Goal: Find specific page/section: Find specific page/section

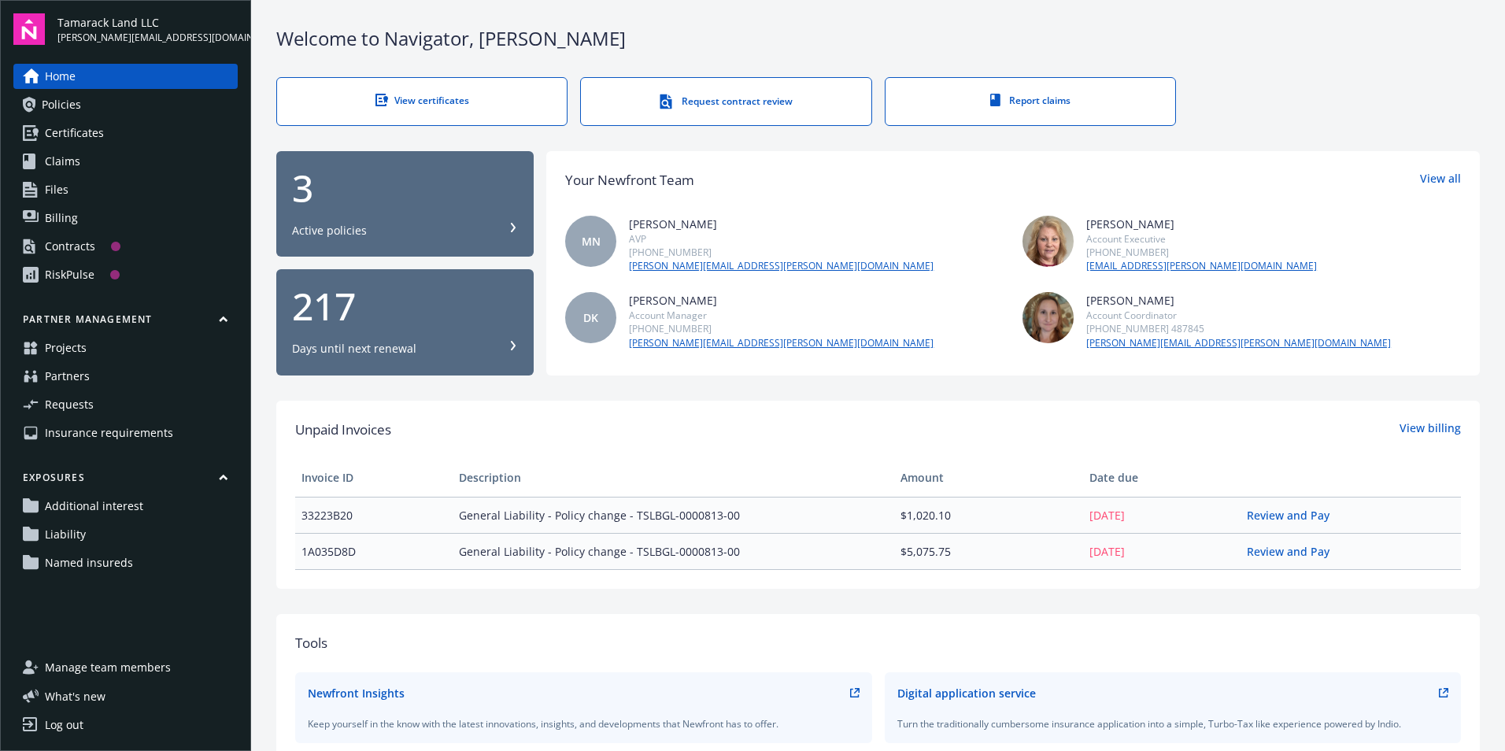
click at [135, 350] on link "Projects" at bounding box center [125, 347] width 224 height 25
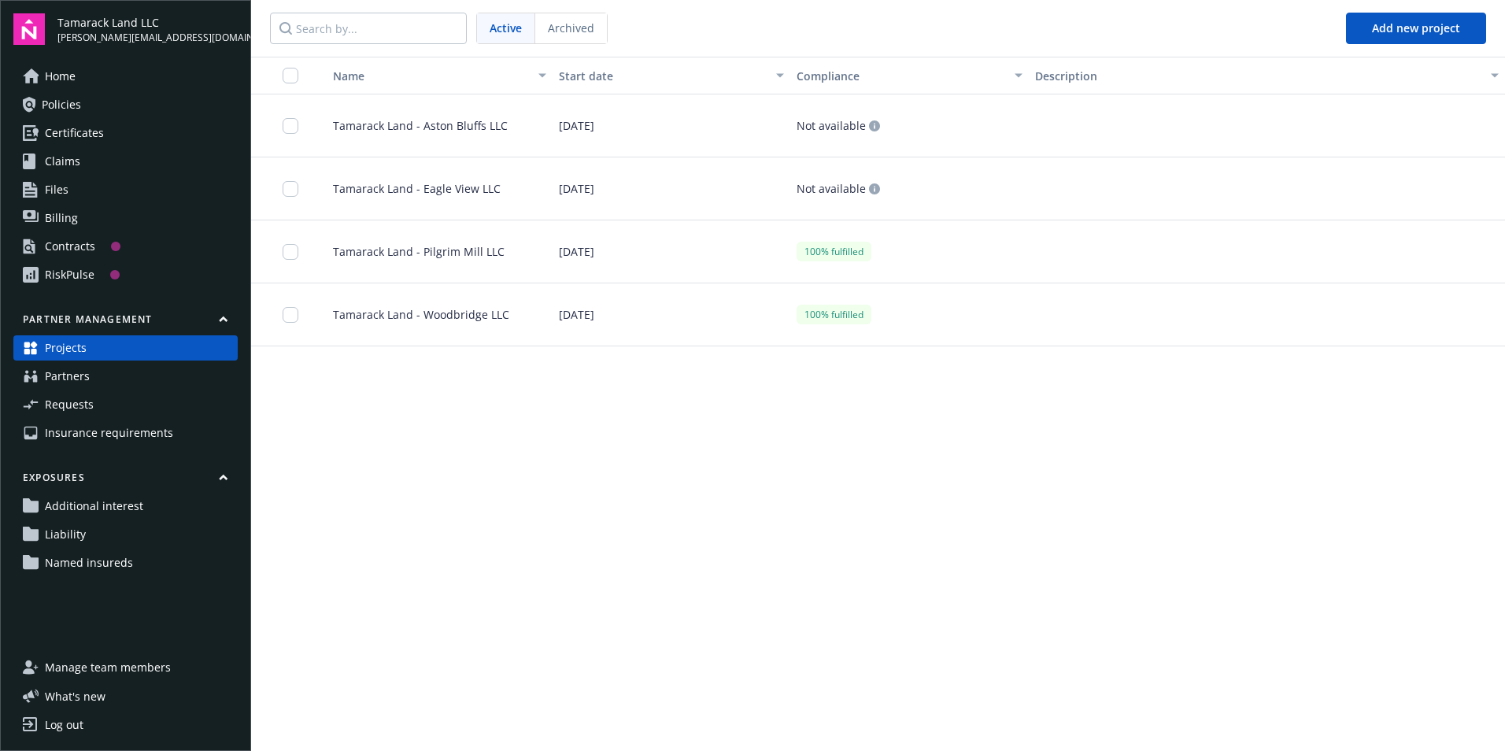
click at [570, 253] on span "06/30/2025" at bounding box center [576, 251] width 35 height 17
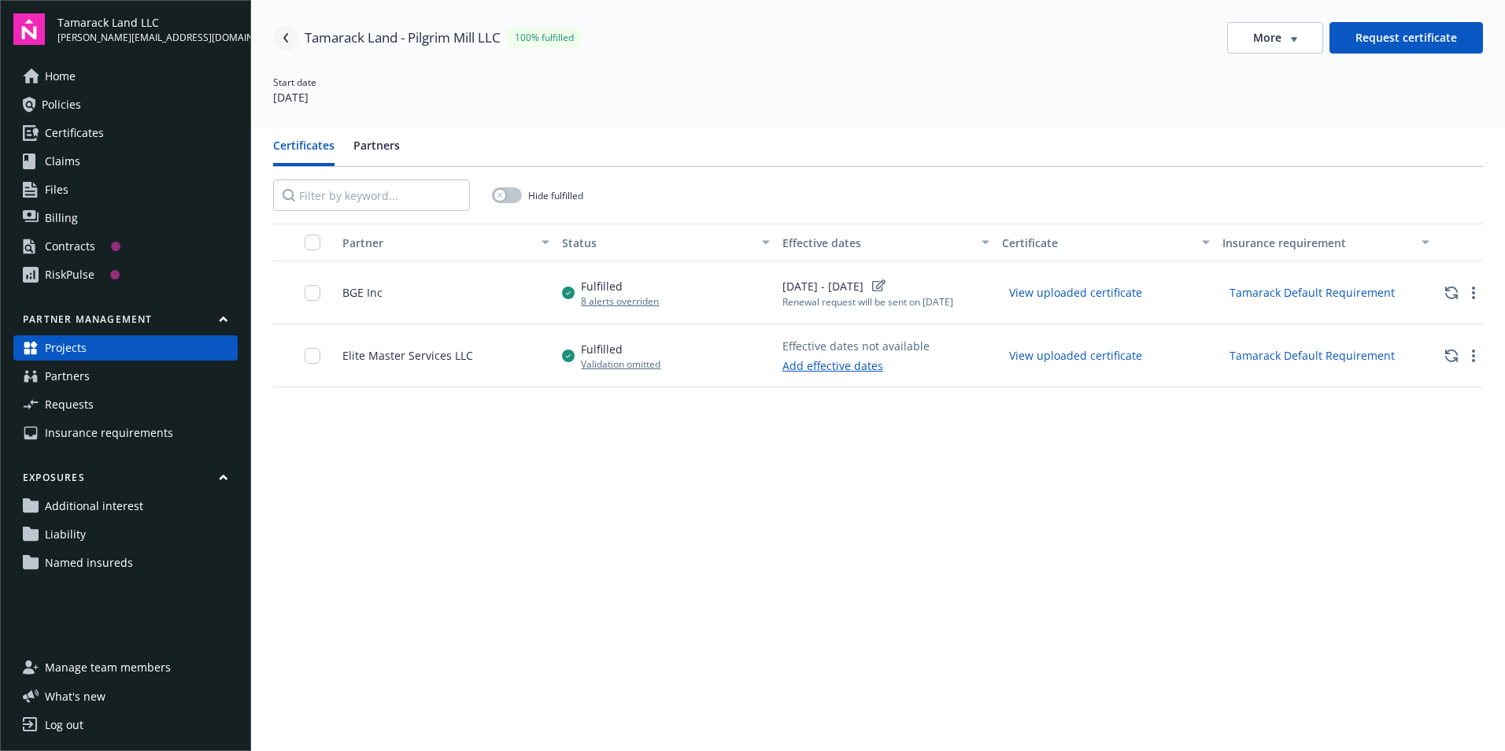
click at [284, 37] on icon "Navigate back" at bounding box center [285, 37] width 5 height 9
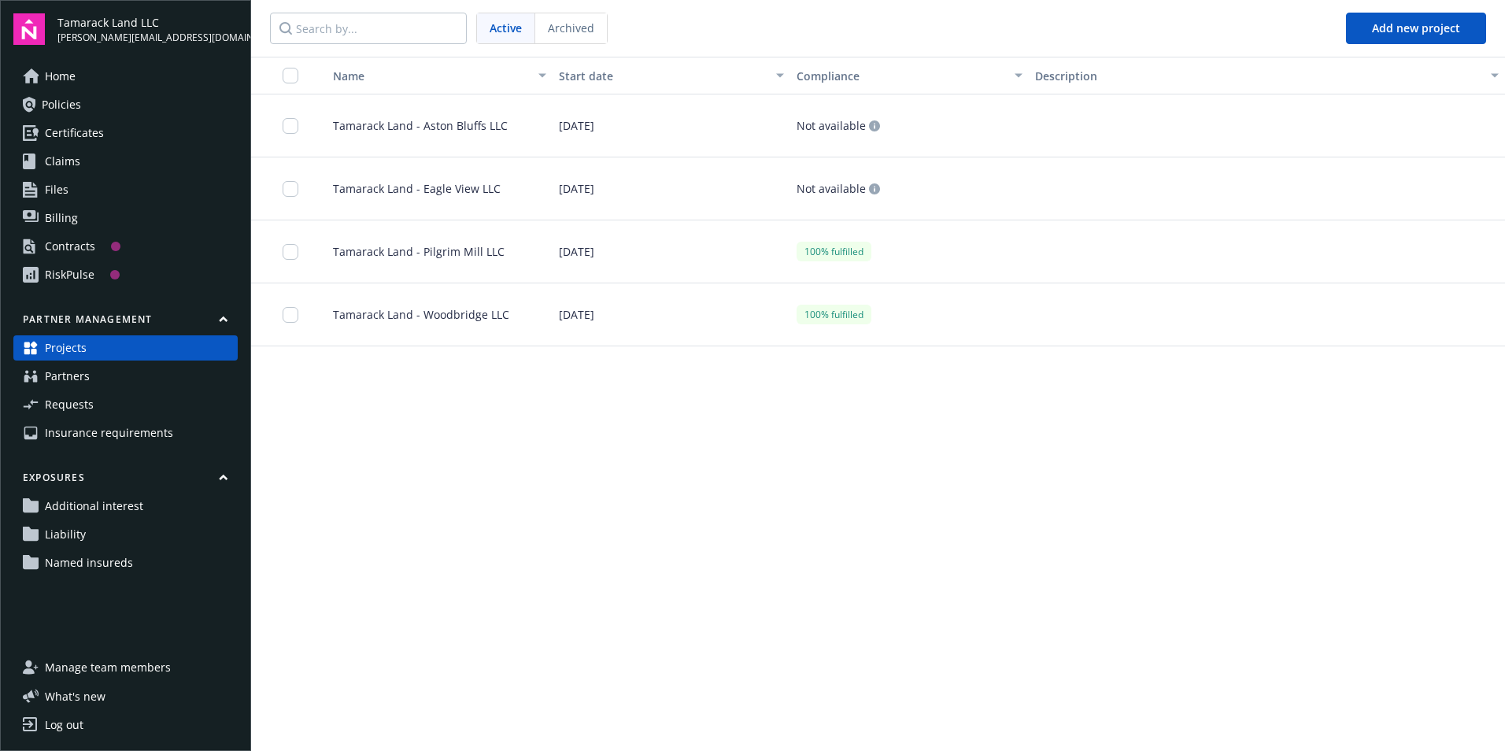
click at [577, 251] on span "06/30/2025" at bounding box center [576, 251] width 35 height 17
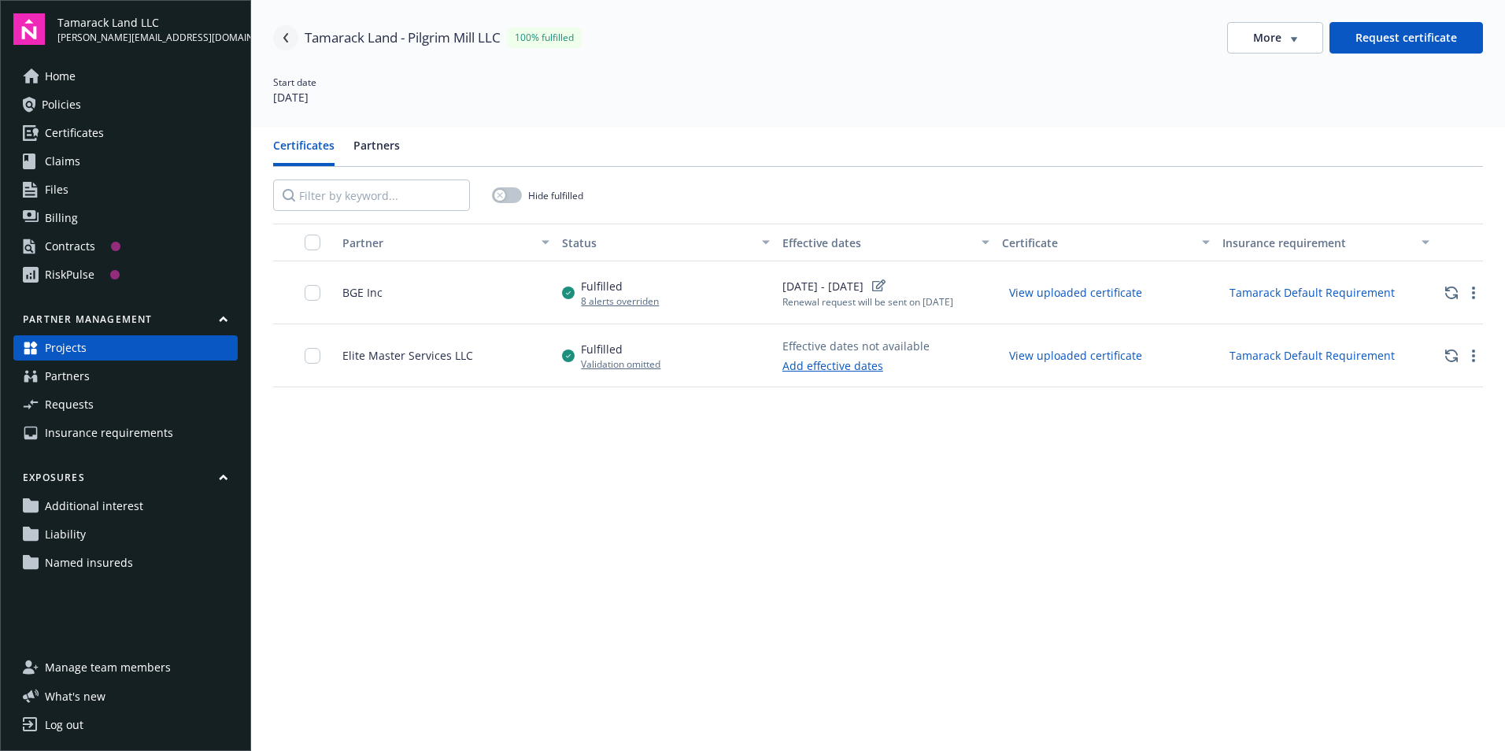
click at [283, 37] on icon "Navigate back" at bounding box center [285, 37] width 9 height 9
